Goal: Information Seeking & Learning: Find specific fact

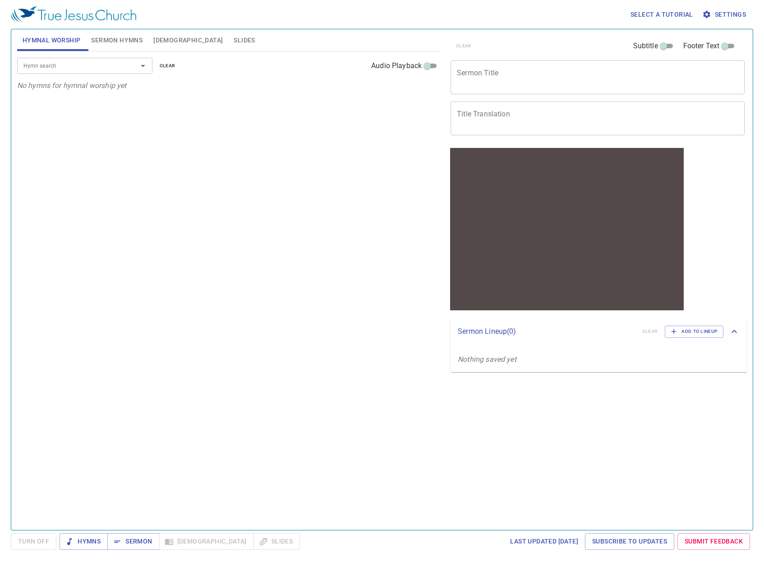
click at [106, 63] on input "Hymn search" at bounding box center [71, 65] width 103 height 10
type input "chil"
click at [110, 82] on li "453. A Child of the King" at bounding box center [84, 86] width 135 height 14
click at [27, 110] on button "1" at bounding box center [30, 106] width 14 height 11
click at [44, 109] on span "1C" at bounding box center [45, 107] width 6 height 8
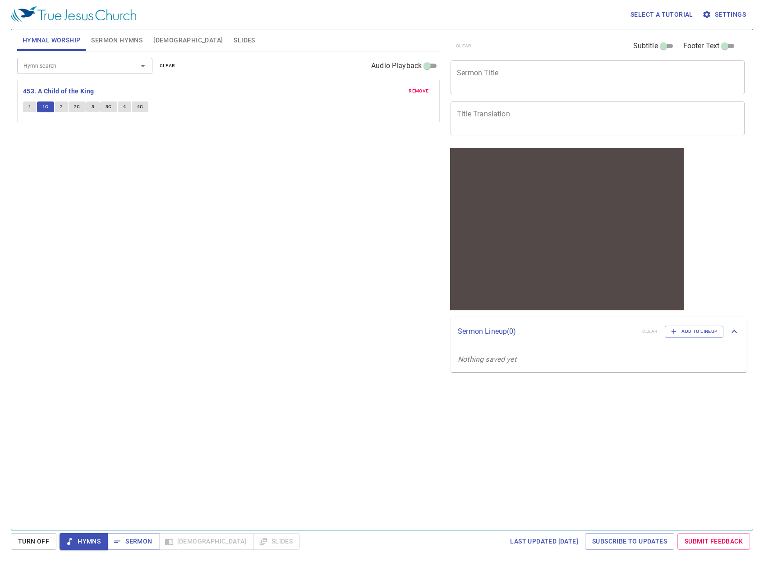
click at [56, 106] on button "2" at bounding box center [62, 106] width 14 height 11
click at [69, 104] on button "2C" at bounding box center [77, 106] width 17 height 11
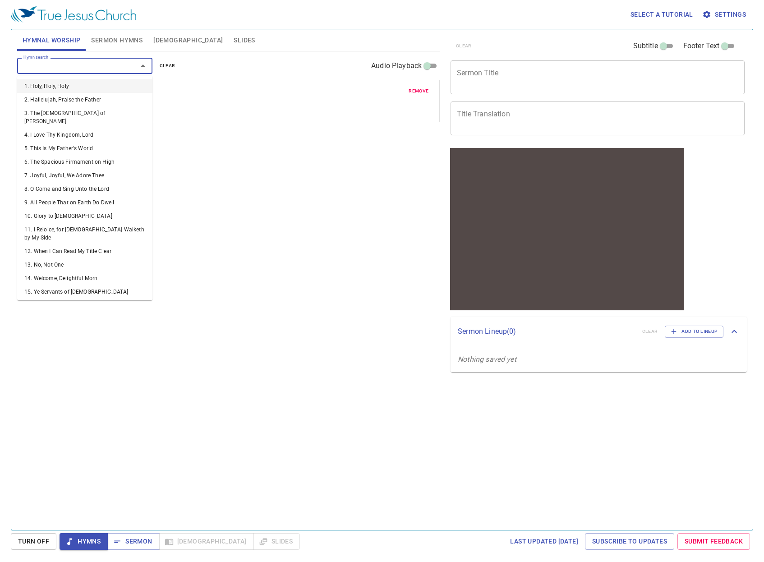
click at [74, 66] on input "Hymn search" at bounding box center [71, 65] width 103 height 10
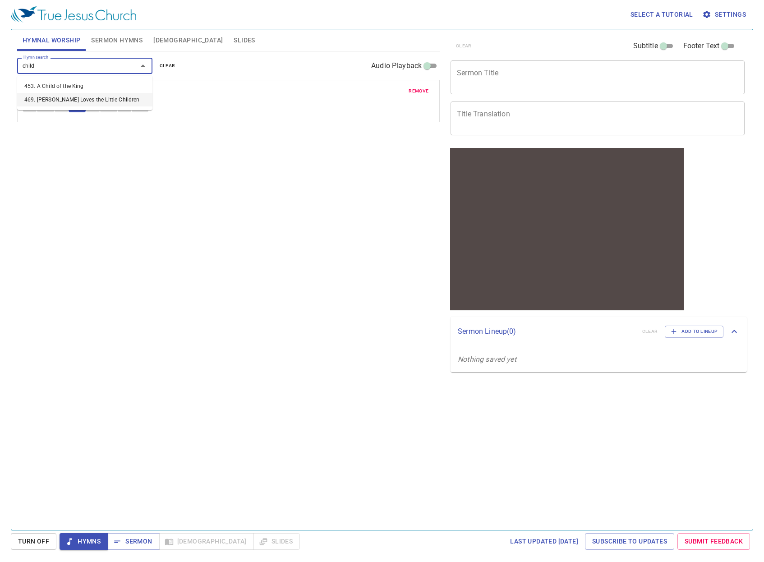
type input "child"
click at [68, 143] on div "Hymn search Hymn search clear Audio Playback remove 453. A Child of the King 1 …" at bounding box center [228, 286] width 422 height 471
click at [30, 110] on button "1" at bounding box center [30, 106] width 14 height 11
click at [45, 108] on span "1C" at bounding box center [45, 107] width 6 height 8
click at [59, 106] on button "2" at bounding box center [62, 106] width 14 height 11
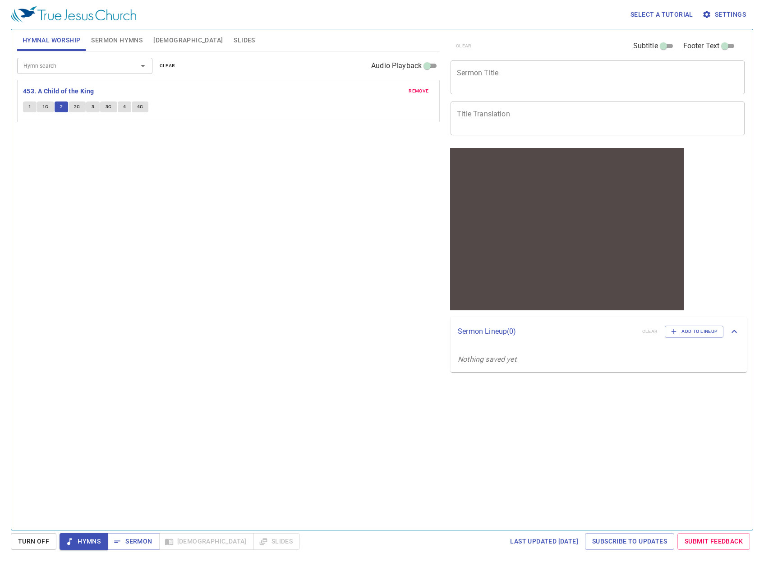
click at [73, 104] on button "2C" at bounding box center [77, 106] width 17 height 11
click at [84, 62] on input "Hymn search" at bounding box center [71, 65] width 103 height 10
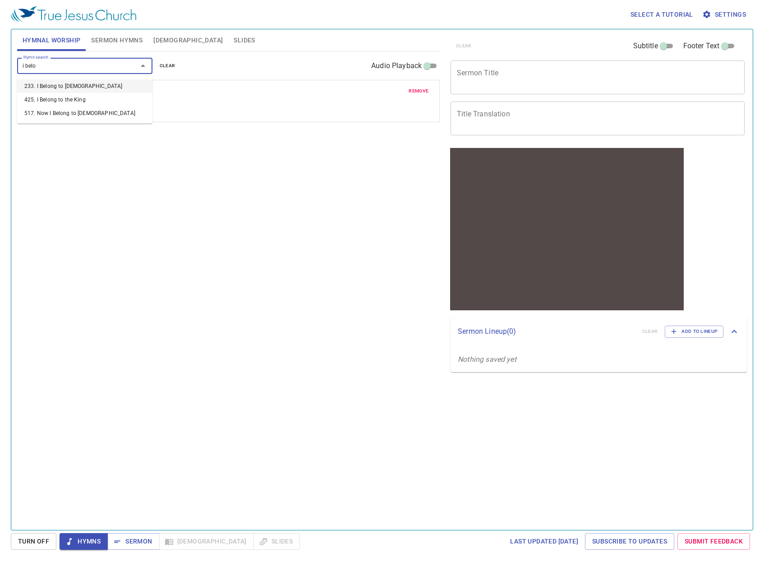
type input "i belon"
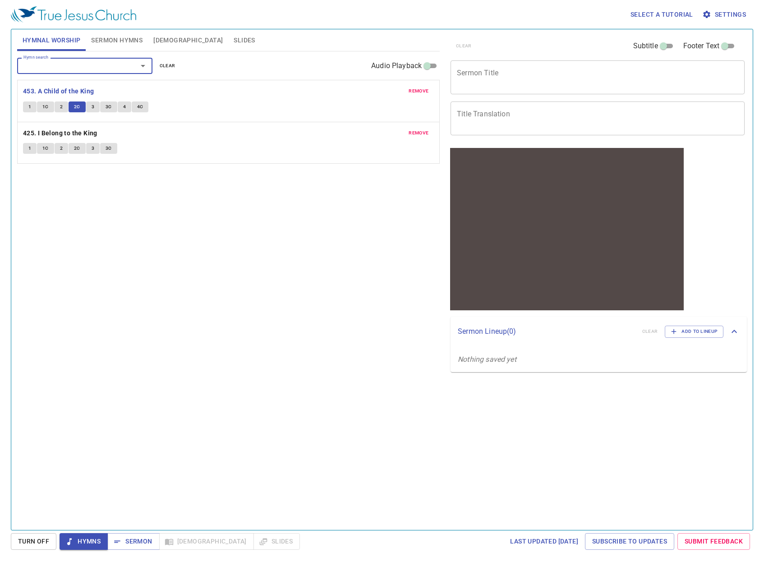
click at [33, 149] on button "1" at bounding box center [30, 148] width 14 height 11
click at [41, 151] on button "1C" at bounding box center [45, 148] width 17 height 11
click at [60, 151] on span "2" at bounding box center [61, 148] width 3 height 8
